Goal: Task Accomplishment & Management: Complete application form

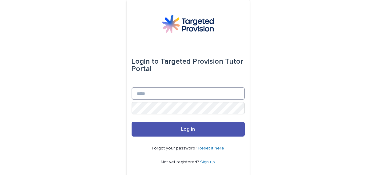
click at [160, 91] on input "Email" at bounding box center [188, 93] width 113 height 12
type input "**********"
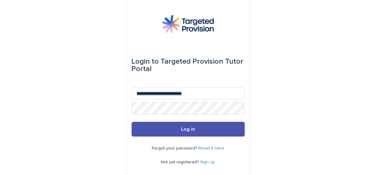
click at [153, 107] on form "**********" at bounding box center [188, 89] width 113 height 93
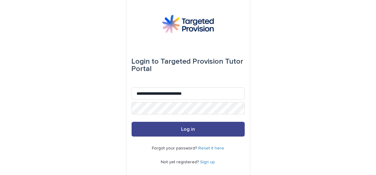
click at [170, 132] on button "Log in" at bounding box center [188, 129] width 113 height 15
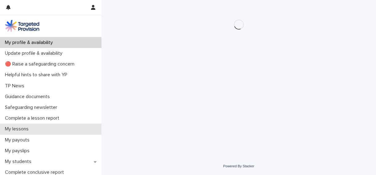
click at [28, 129] on p "My lessons" at bounding box center [17, 129] width 31 height 6
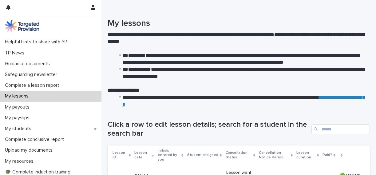
scroll to position [33, 0]
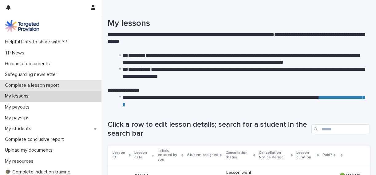
click at [50, 82] on p "Complete a lesson report" at bounding box center [33, 85] width 62 height 6
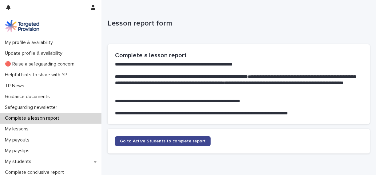
click at [161, 144] on link "Go to Active Students to complete report" at bounding box center [163, 141] width 96 height 10
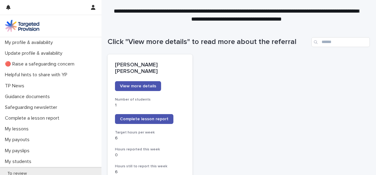
scroll to position [52, 0]
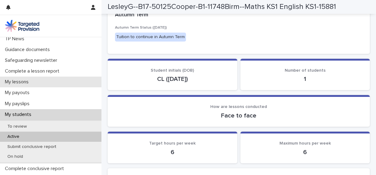
scroll to position [48, 0]
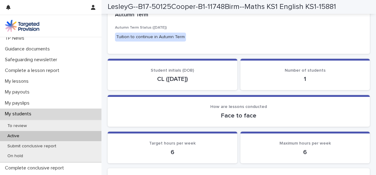
click at [46, 133] on div "Active" at bounding box center [50, 136] width 101 height 10
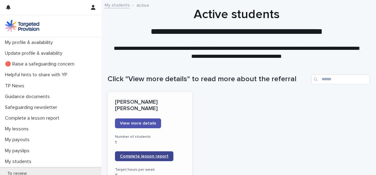
click at [149, 154] on span "Complete lesson report" at bounding box center [144, 156] width 49 height 4
